Goal: Task Accomplishment & Management: Use online tool/utility

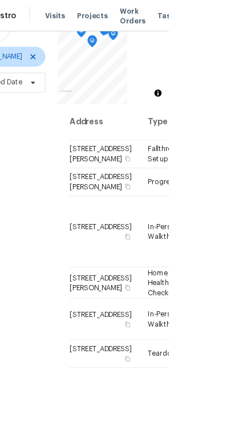
scroll to position [112, 0]
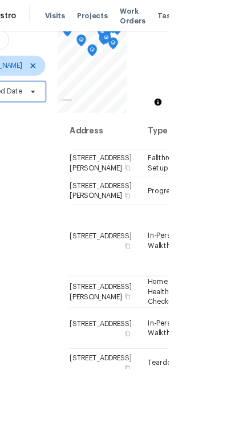
click at [27, 102] on span "Scheduled Date" at bounding box center [4, 104] width 96 height 23
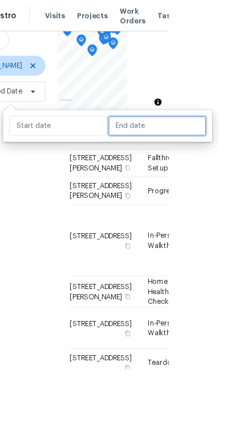
click at [177, 137] on input "text" at bounding box center [180, 144] width 112 height 23
select select "9"
select select "2025"
select select "10"
select select "2025"
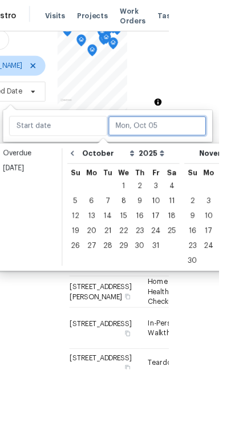
scroll to position [0, 88]
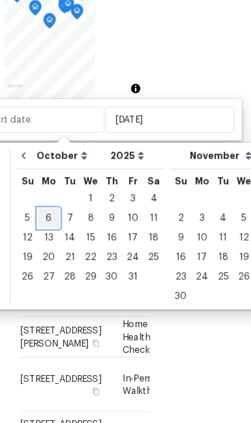
click at [64, 222] on div "6" at bounding box center [73, 230] width 19 height 16
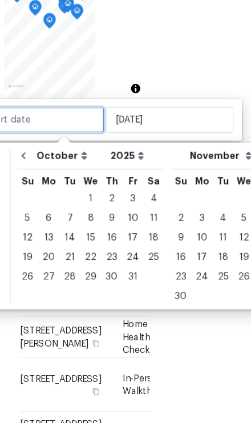
type input "[DATE]"
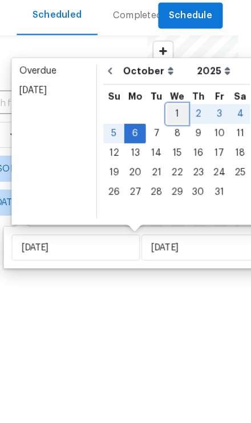
click at [153, 131] on div "1" at bounding box center [155, 139] width 18 height 16
type input "[DATE]"
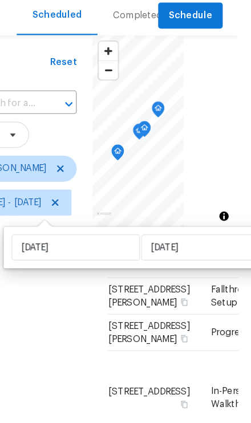
click at [65, 286] on div "Filters Reset ​ Type [PERSON_NAME] [DATE] - [DATE]" at bounding box center [19, 324] width 123 height 509
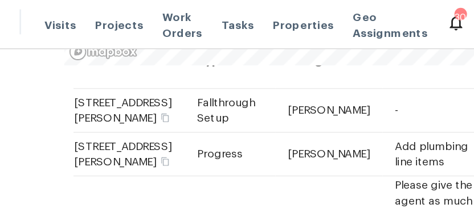
scroll to position [24, 6]
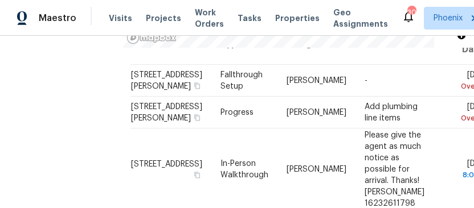
click at [0, 0] on icon at bounding box center [0, 0] width 0 height 0
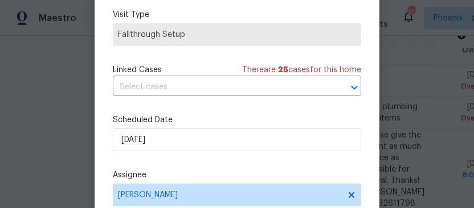
scroll to position [83, 0]
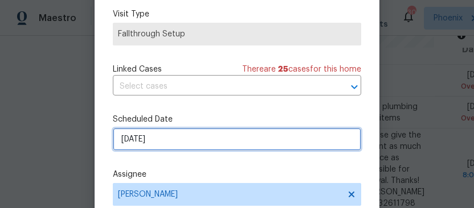
click at [219, 134] on input "[DATE]" at bounding box center [237, 139] width 248 height 23
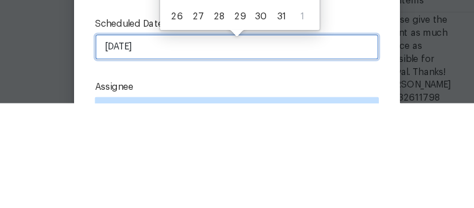
scroll to position [0, 0]
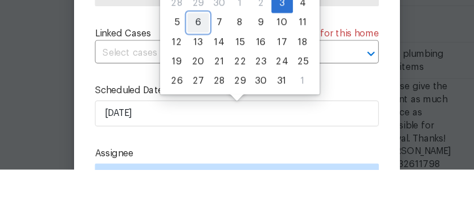
click at [194, 72] on div "6" at bounding box center [203, 80] width 19 height 16
type input "[DATE]"
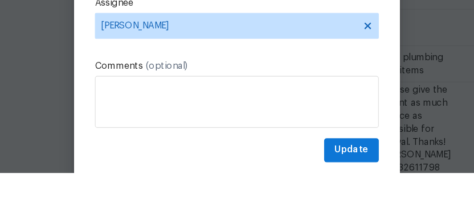
scroll to position [203, 0]
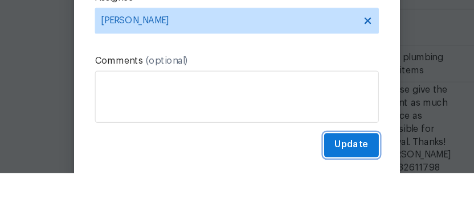
click at [250, 177] on span "Update" at bounding box center [337, 184] width 30 height 14
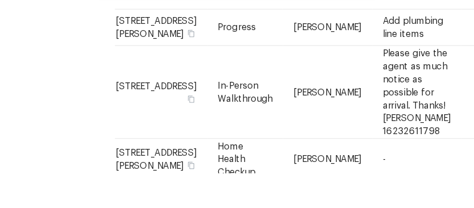
click at [250, 65] on td "[DATE] Overdue" at bounding box center [462, 81] width 58 height 32
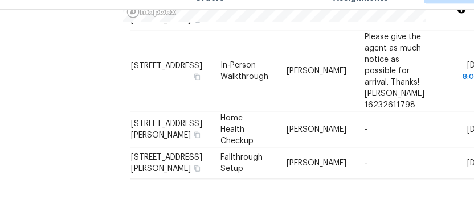
scroll to position [93, 6]
click at [123, 138] on div "Filters Reset ​ Type [PERSON_NAME] [DATE] - [DATE]" at bounding box center [61, 46] width 123 height 338
click at [80, 170] on div "Filters Reset ​ Type [PERSON_NAME] [DATE] - [DATE]" at bounding box center [61, 46] width 123 height 338
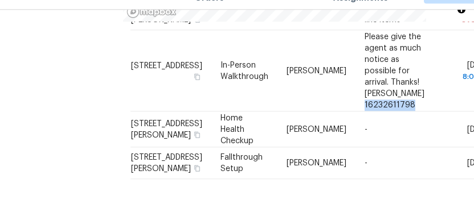
copy span "16232611798"
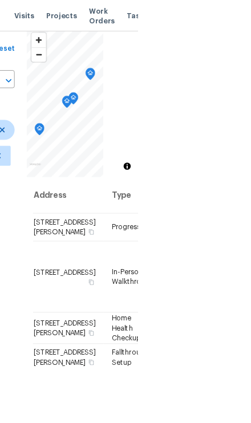
scroll to position [24, 0]
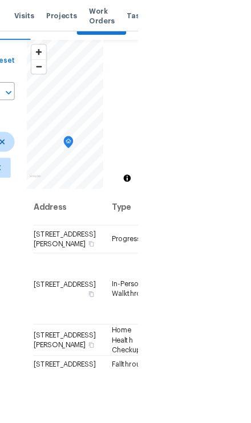
click at [83, 165] on icon "Map marker" at bounding box center [78, 163] width 10 height 13
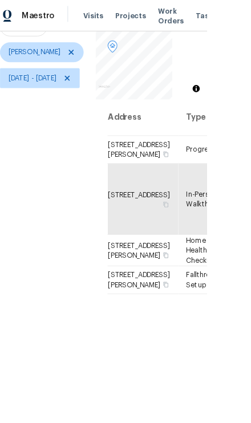
scroll to position [0, 0]
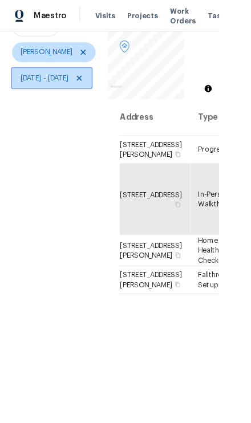
click at [79, 90] on span "[DATE] - [DATE]" at bounding box center [50, 89] width 55 height 11
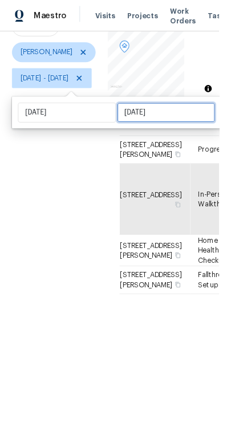
click at [169, 126] on input "[DATE]" at bounding box center [190, 128] width 112 height 23
select select "9"
select select "2025"
select select "10"
select select "2025"
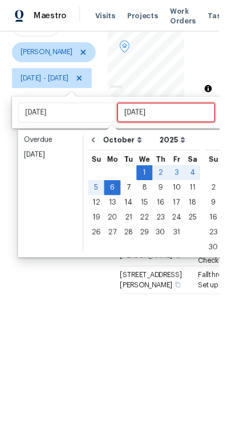
scroll to position [0, 41]
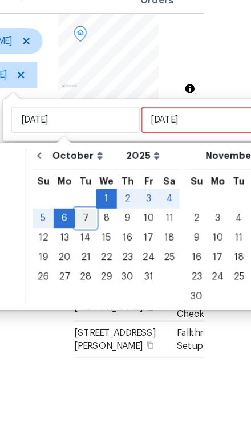
click at [97, 207] on div "7" at bounding box center [106, 215] width 18 height 16
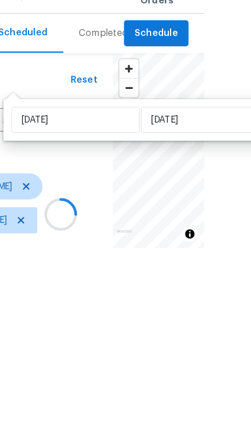
type input "Tue, Oct 07"
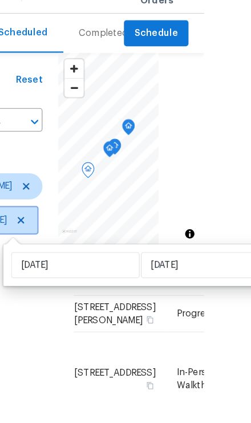
click at [36, 208] on span "Wed, Oct 01 - Tue, Oct 07" at bounding box center [9, 216] width 55 height 11
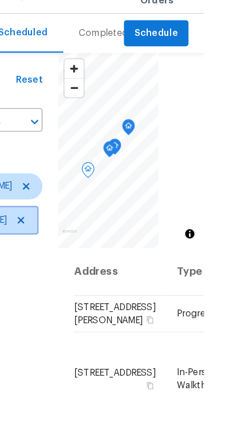
click at [37, 208] on span "Wed, Oct 01 - Tue, Oct 07" at bounding box center [9, 216] width 55 height 11
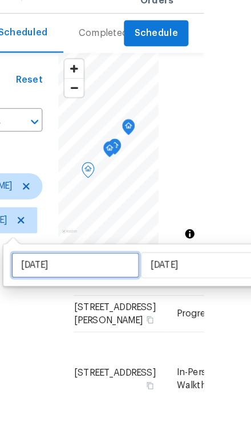
click at [73, 208] on input "[DATE]" at bounding box center [97, 255] width 112 height 23
select select "9"
select select "2025"
select select "10"
select select "2025"
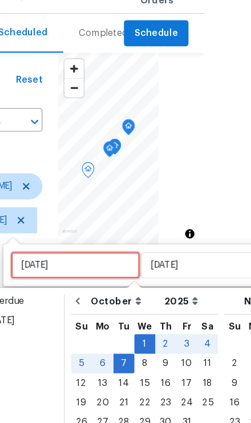
scroll to position [0, 26]
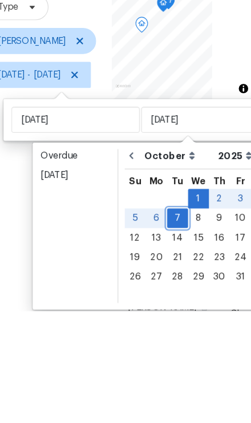
click at [151, 208] on div "7" at bounding box center [155, 342] width 18 height 16
type input "Tue, Oct 07"
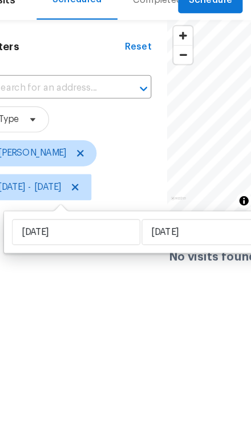
click at [52, 208] on html "Maestro Visits Projects Work Orders Tasks Properties Geo Assignments 30 Phoenix…" at bounding box center [100, 157] width 251 height 314
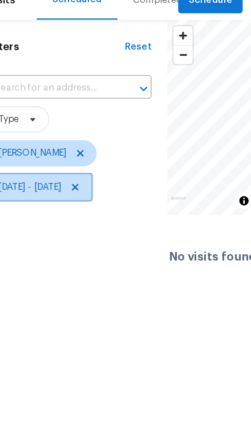
click at [70, 208] on icon at bounding box center [65, 216] width 9 height 9
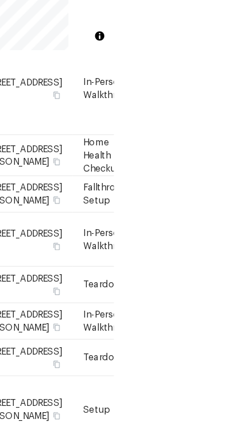
scroll to position [62, 121]
